Goal: Information Seeking & Learning: Find specific fact

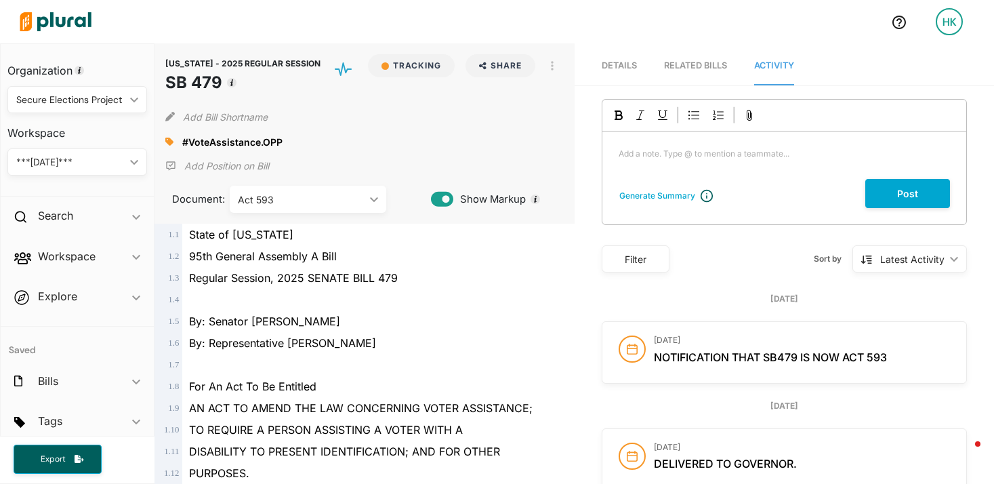
click at [83, 20] on img at bounding box center [55, 21] width 95 height 47
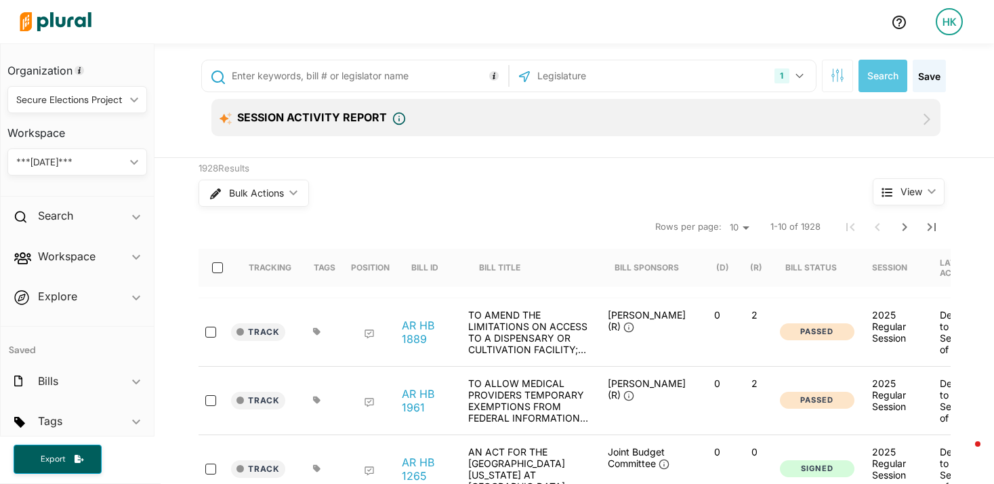
click at [292, 79] on input "text" at bounding box center [367, 76] width 274 height 26
type input "sb299"
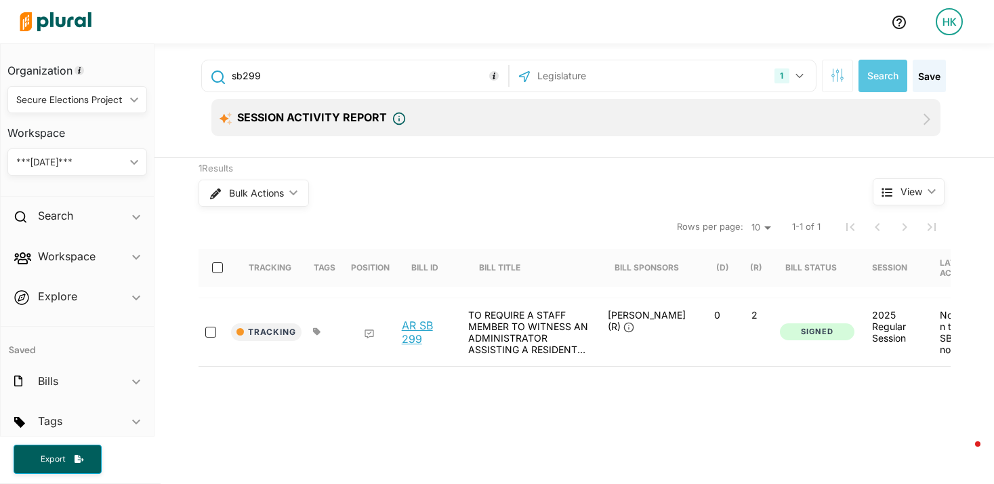
click at [407, 329] on link "AR SB 299" at bounding box center [427, 331] width 51 height 27
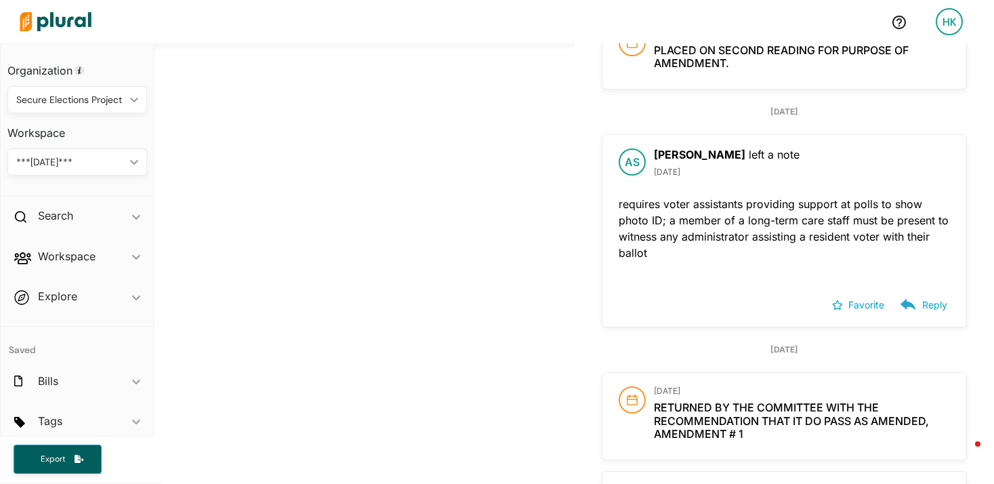
scroll to position [2155, 0]
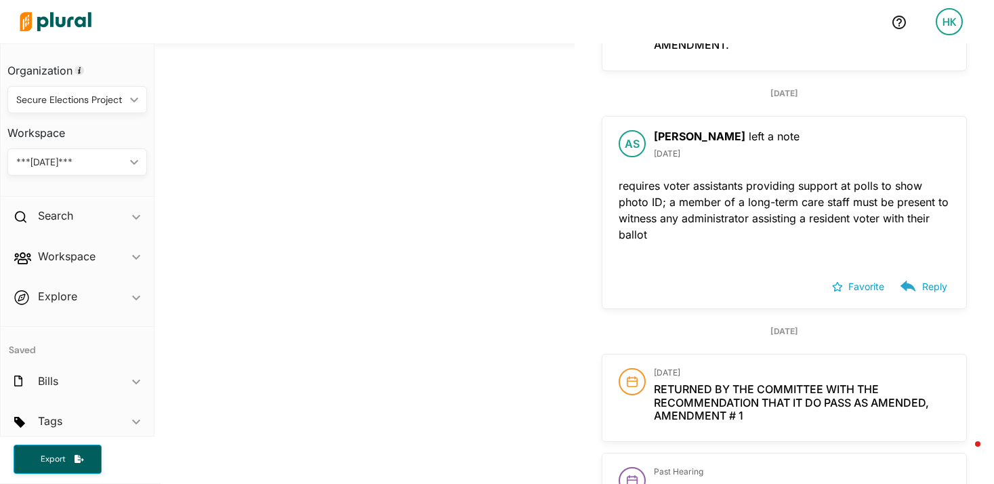
click at [72, 28] on img at bounding box center [55, 21] width 95 height 47
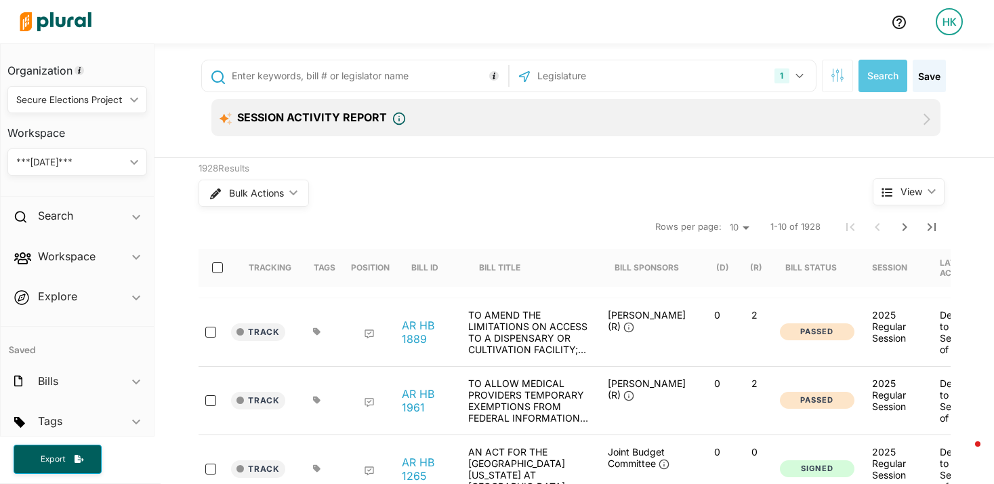
click at [305, 77] on input "text" at bounding box center [367, 76] width 274 height 26
type input "sb 294"
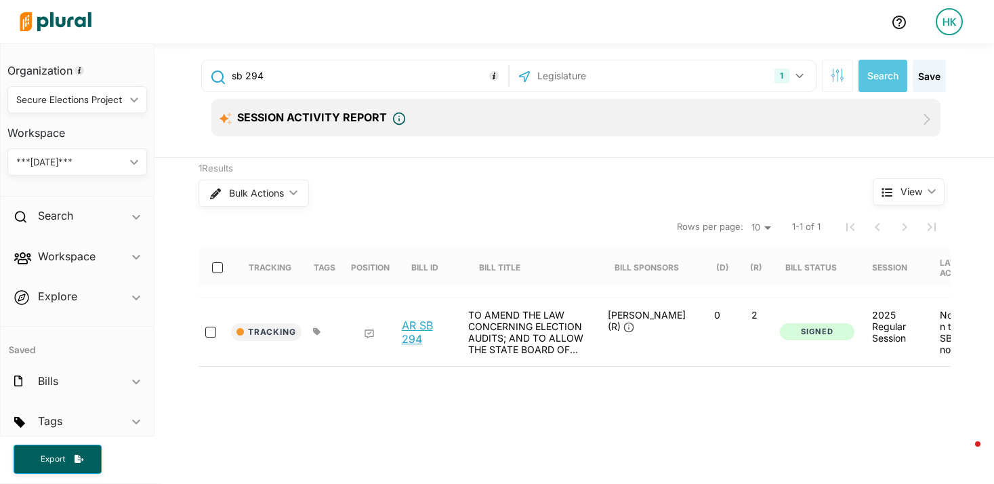
click at [402, 328] on link "AR SB 294" at bounding box center [427, 331] width 51 height 27
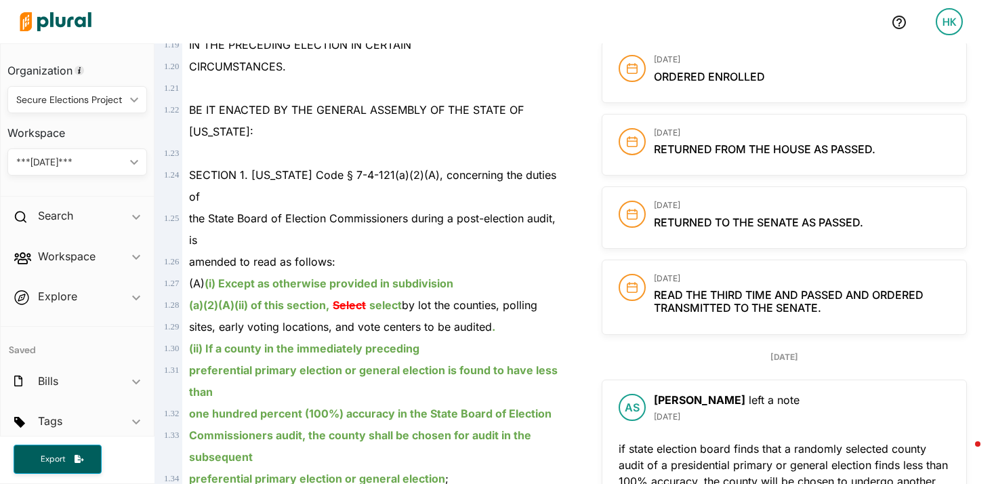
scroll to position [715, 0]
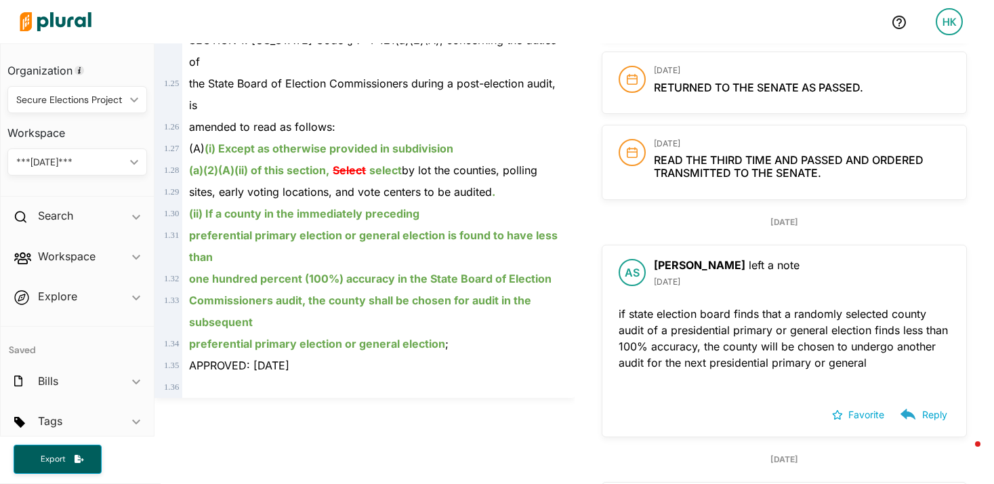
click at [23, 23] on img at bounding box center [55, 21] width 95 height 47
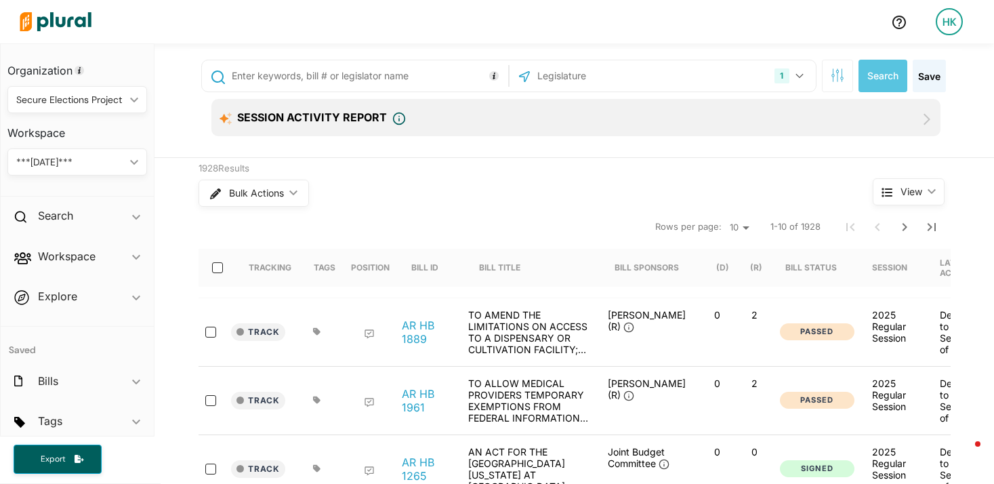
click at [253, 83] on input "text" at bounding box center [367, 76] width 274 height 26
type input "1693"
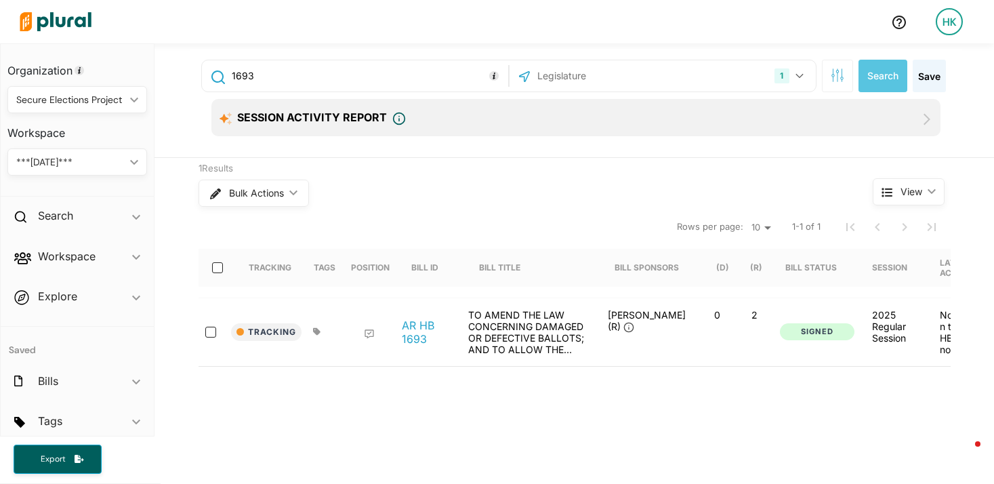
click at [410, 325] on link "AR HB 1693" at bounding box center [427, 331] width 51 height 27
